Goal: Communication & Community: Answer question/provide support

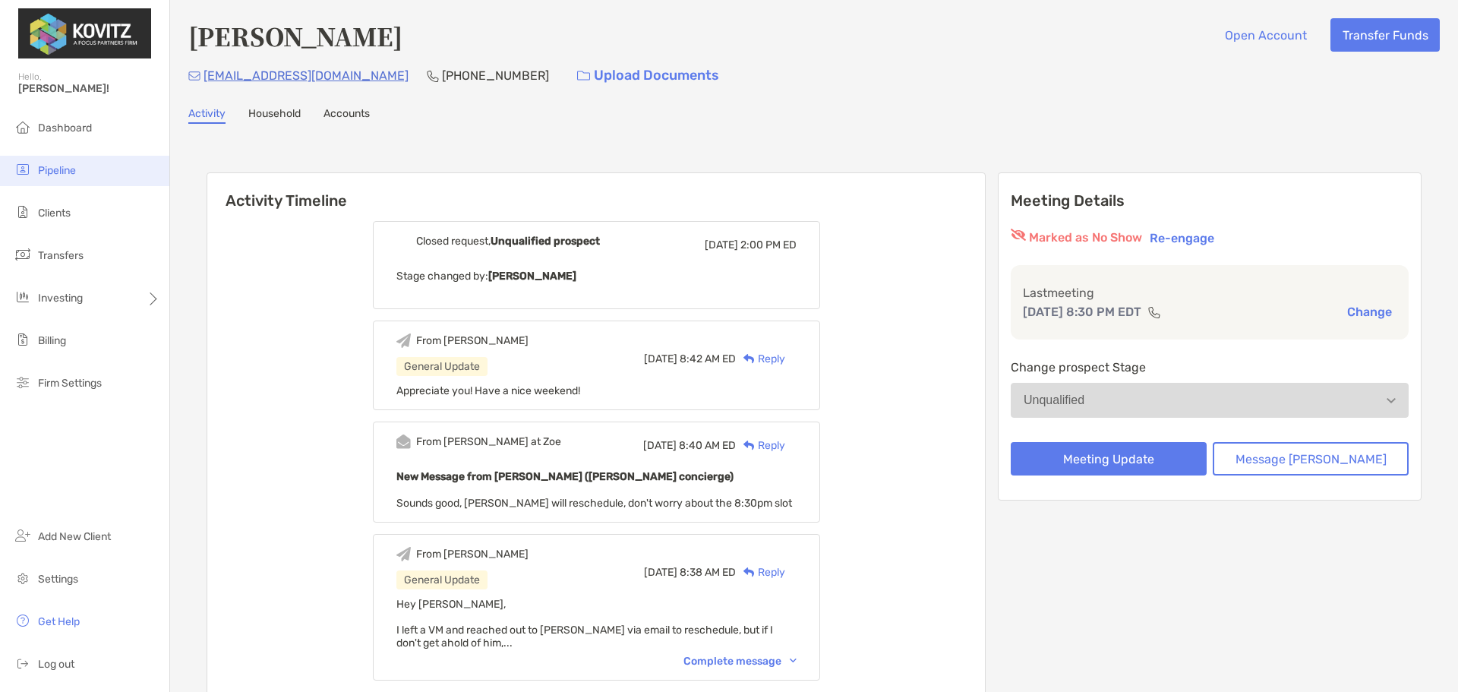
click at [95, 175] on li "Pipeline" at bounding box center [84, 171] width 169 height 30
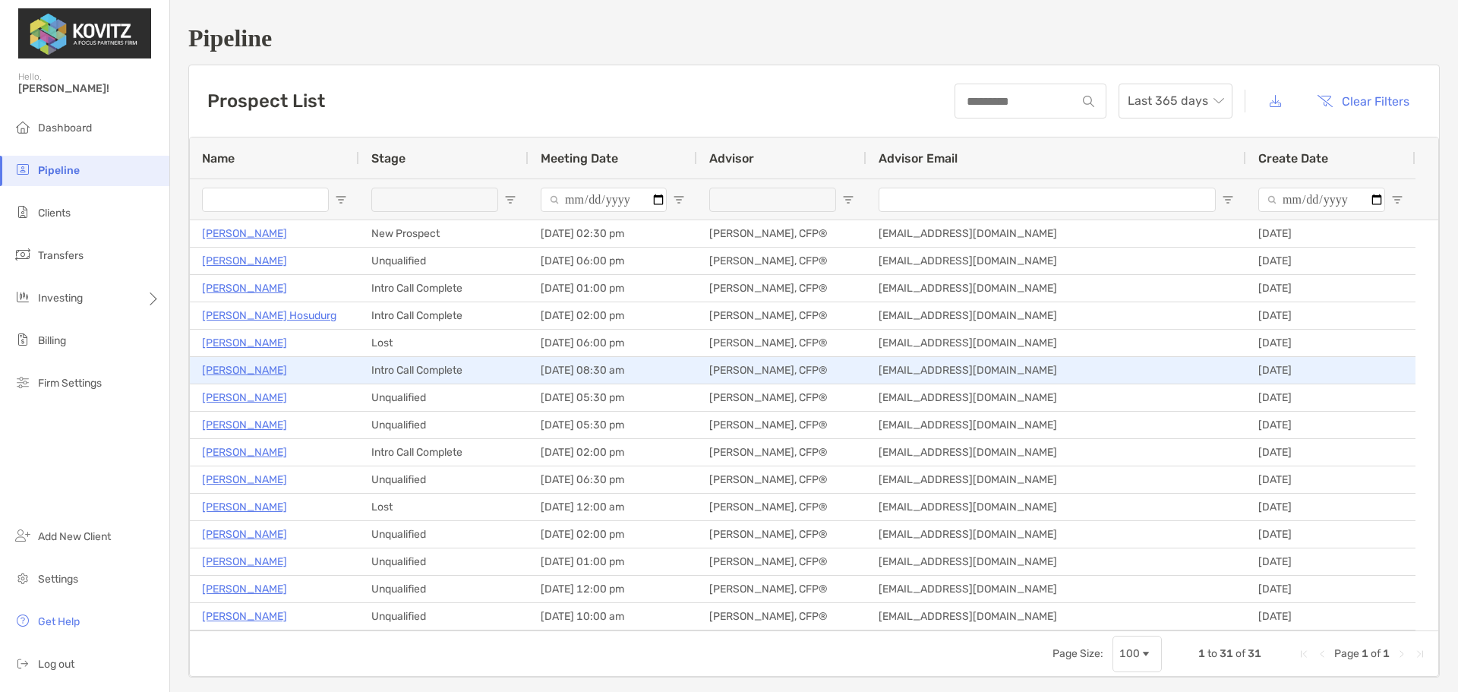
click at [244, 368] on p "[PERSON_NAME]" at bounding box center [244, 370] width 85 height 19
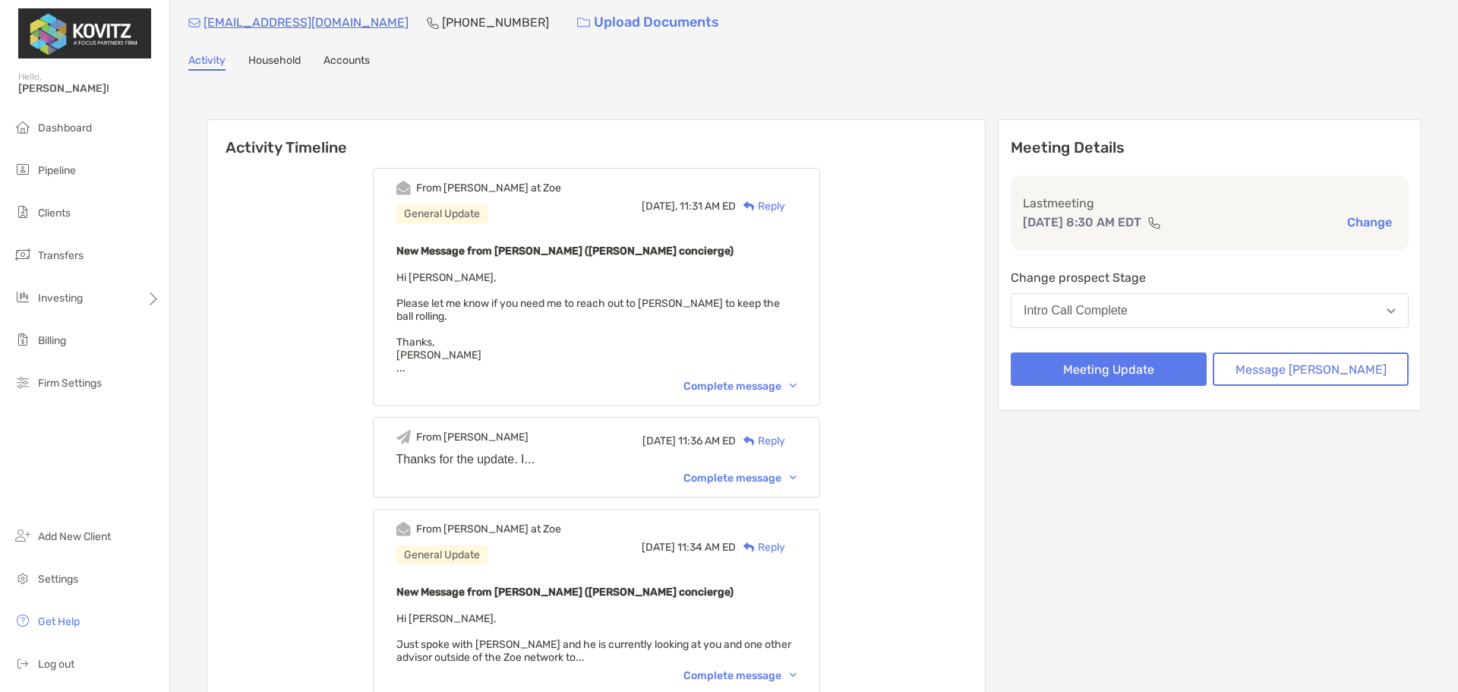
scroll to position [76, 0]
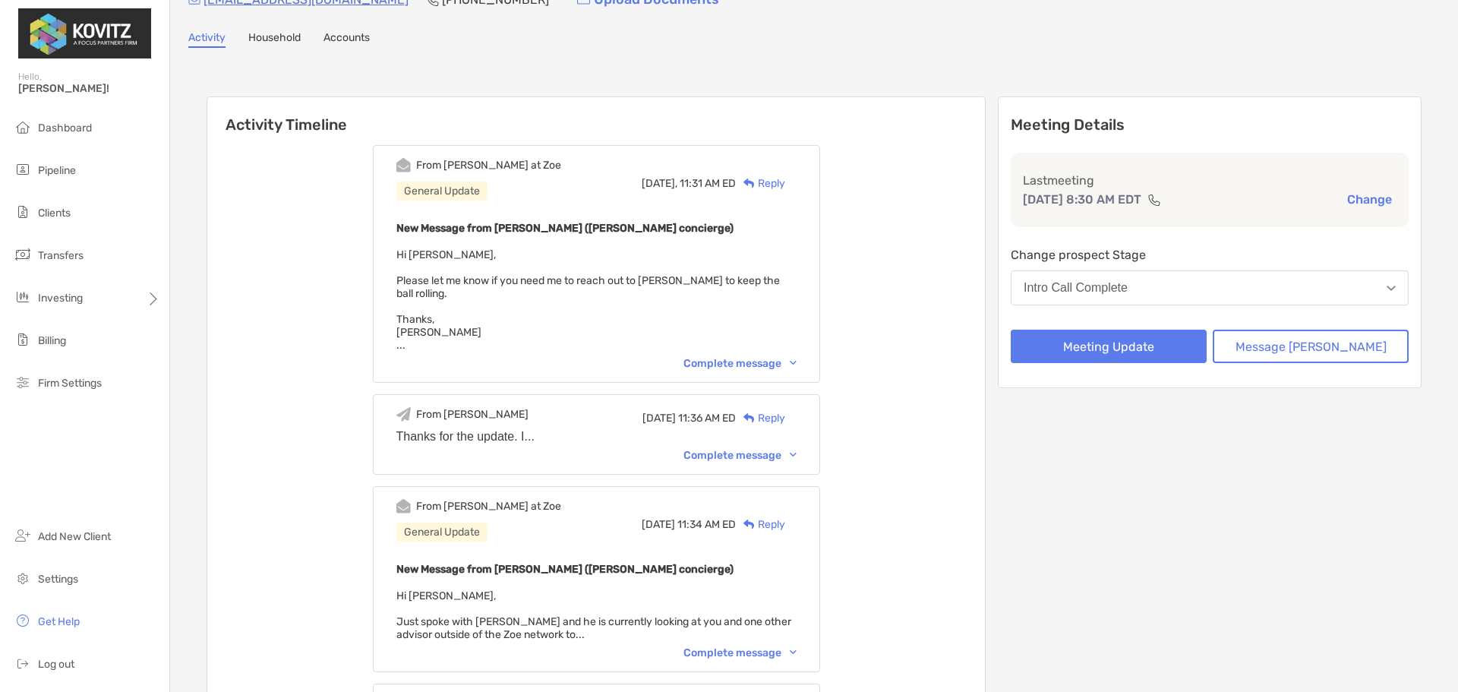
click at [747, 449] on div "Complete message" at bounding box center [740, 455] width 113 height 13
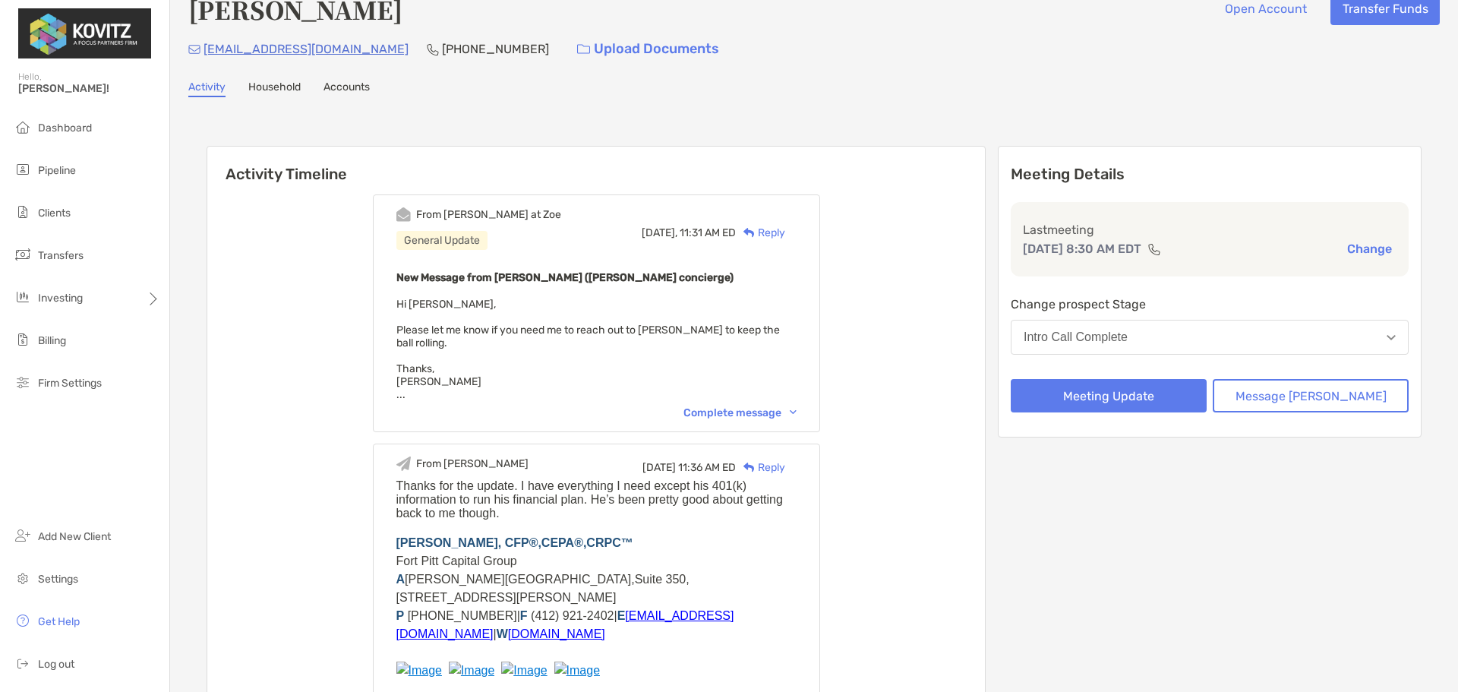
scroll to position [0, 0]
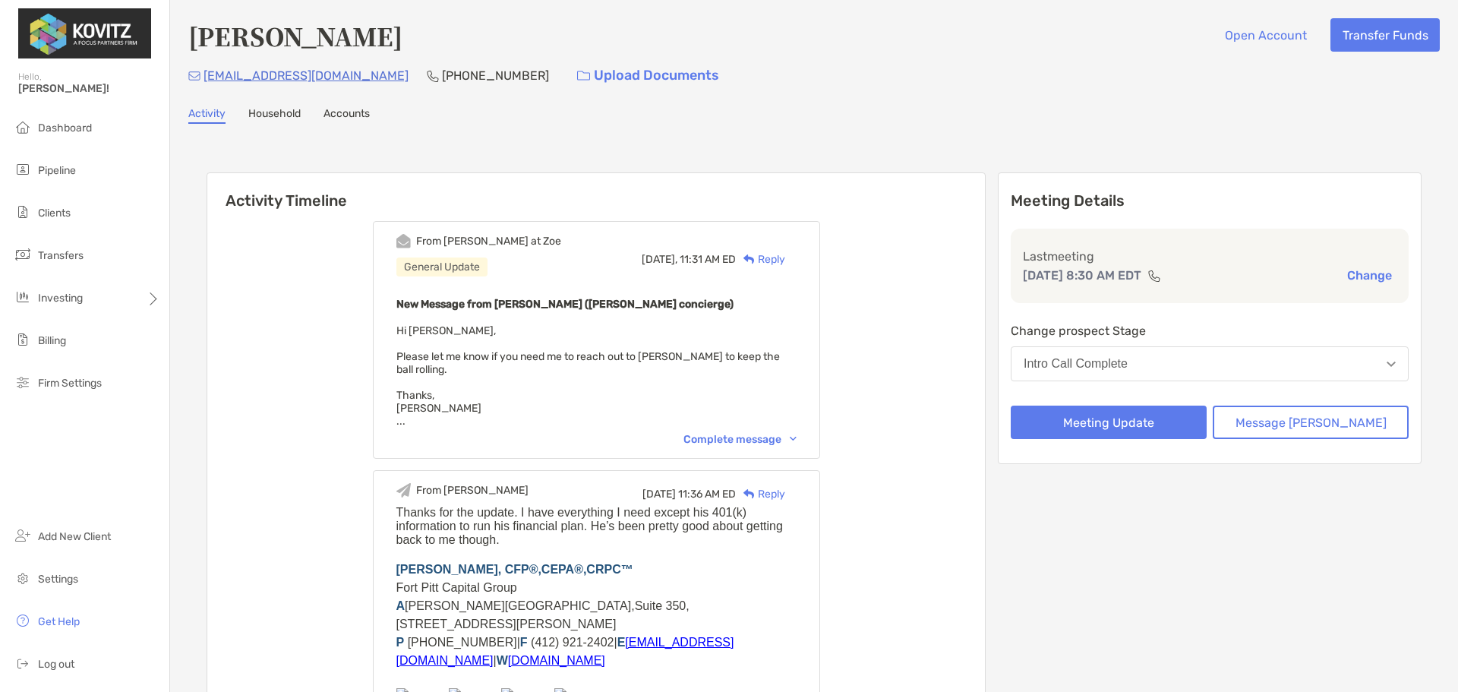
click at [785, 252] on div "Reply" at bounding box center [760, 259] width 49 height 16
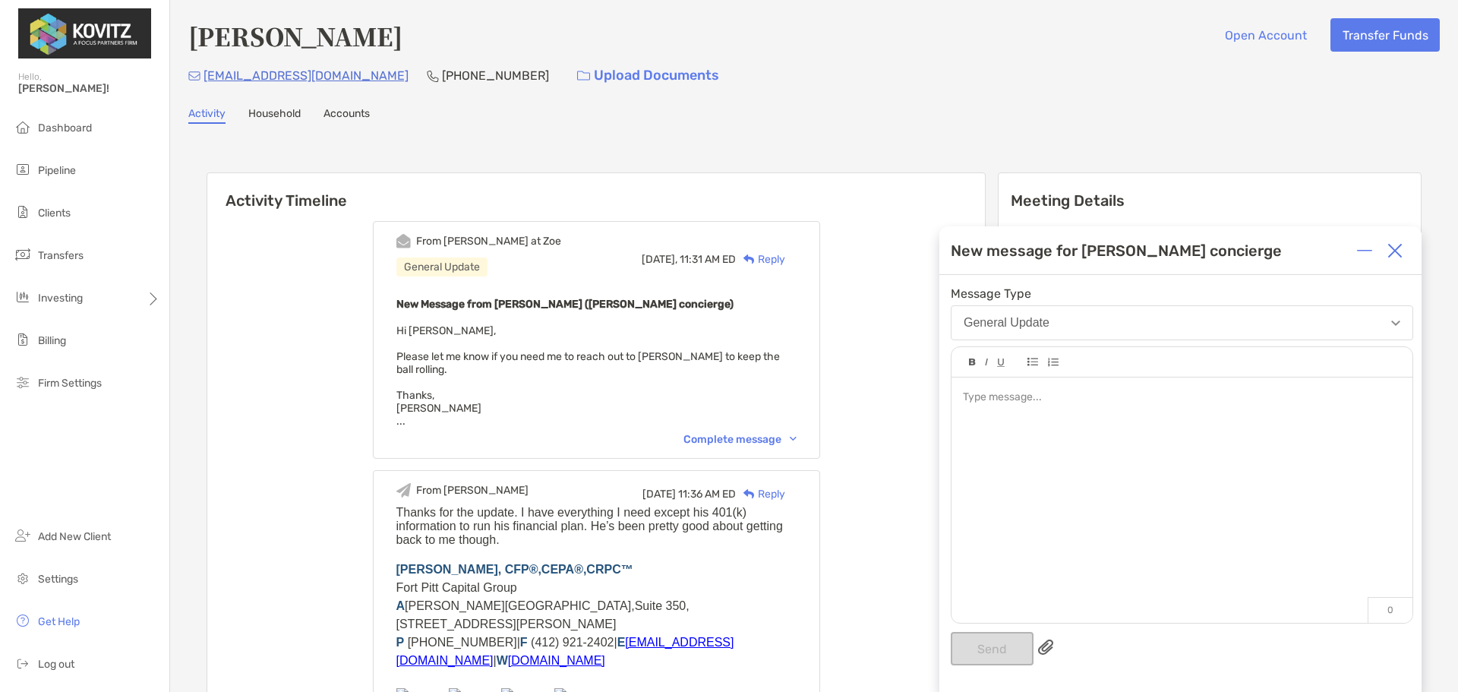
click at [1229, 437] on div at bounding box center [1182, 492] width 461 height 230
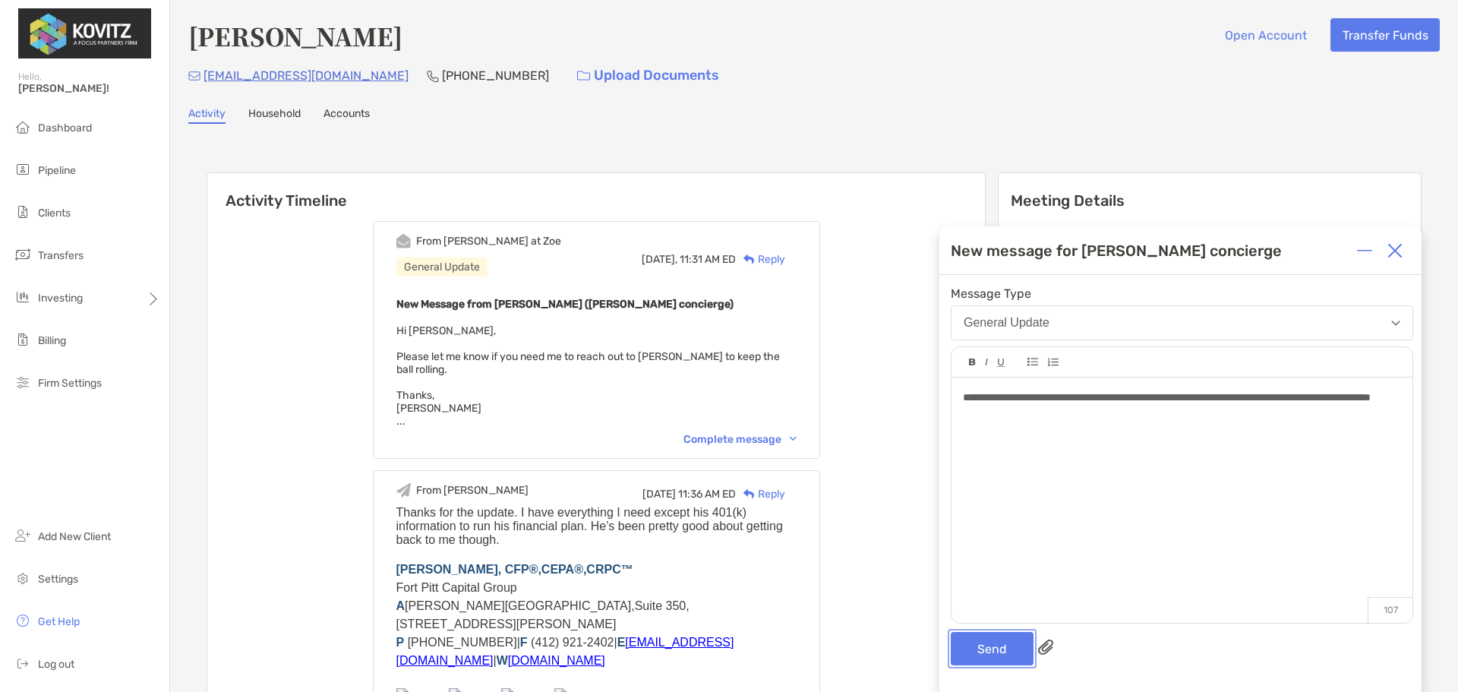
click at [1015, 645] on button "Send" at bounding box center [992, 648] width 83 height 33
